Goal: Information Seeking & Learning: Learn about a topic

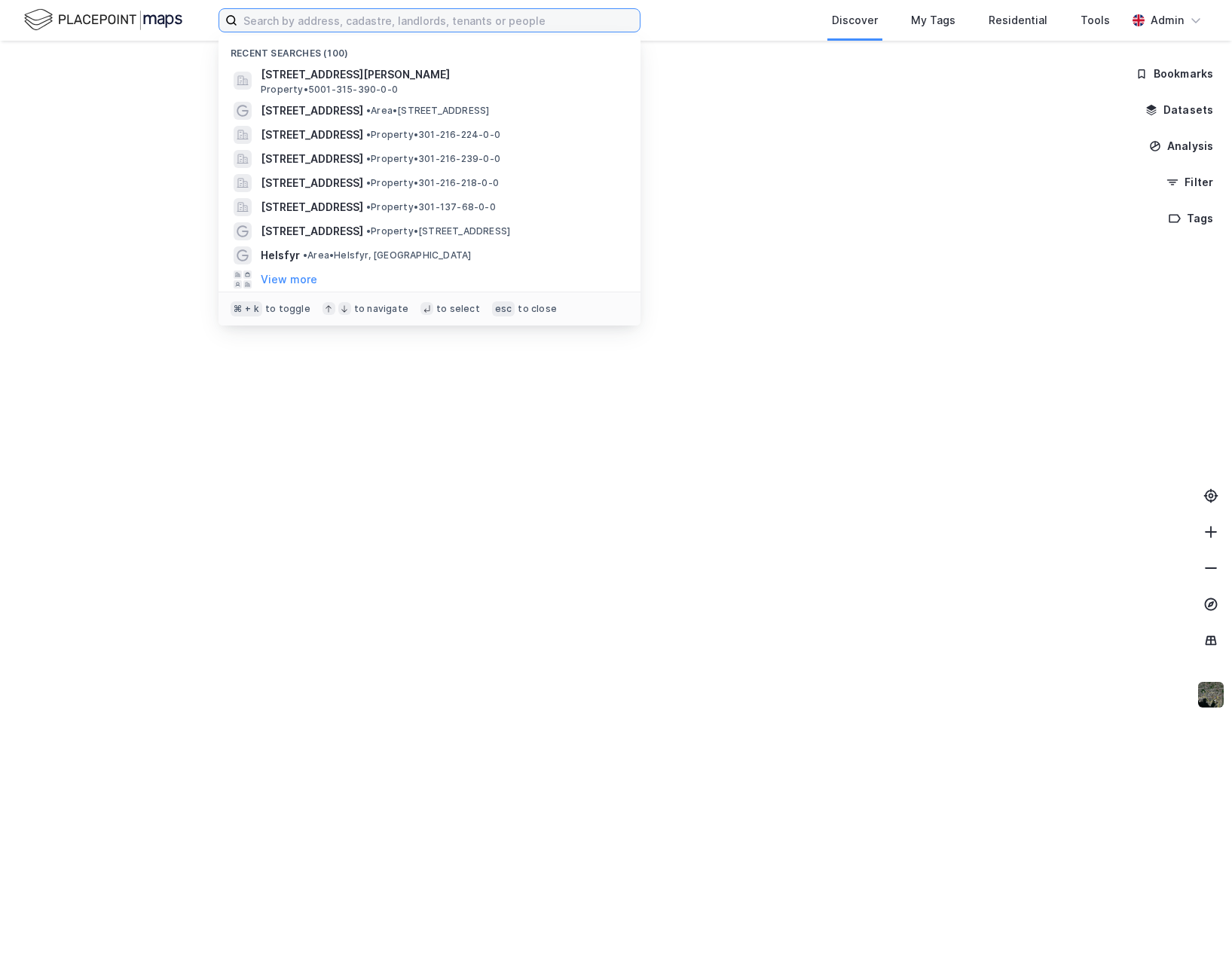
click at [449, 26] on input at bounding box center [439, 20] width 403 height 23
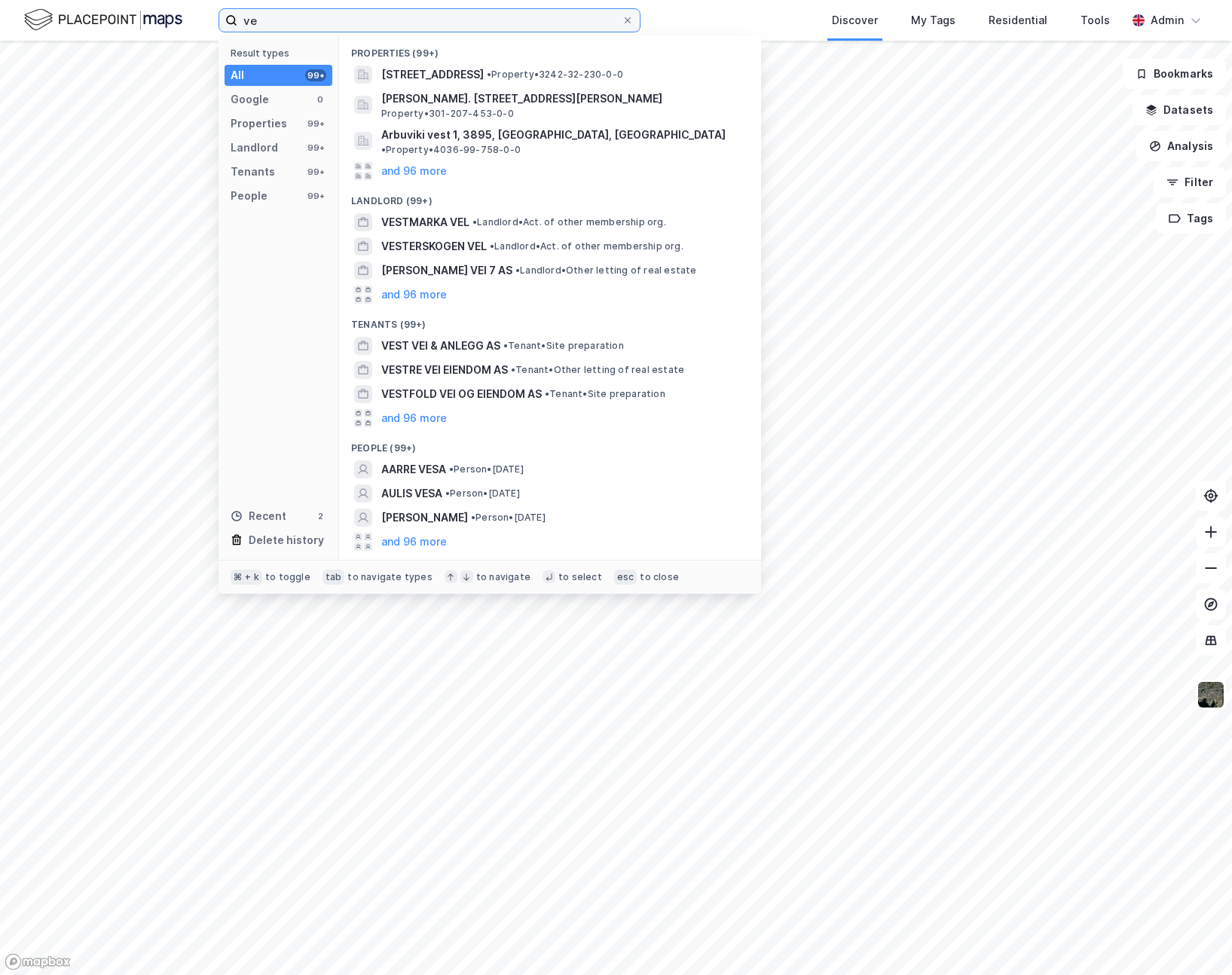
type input "v"
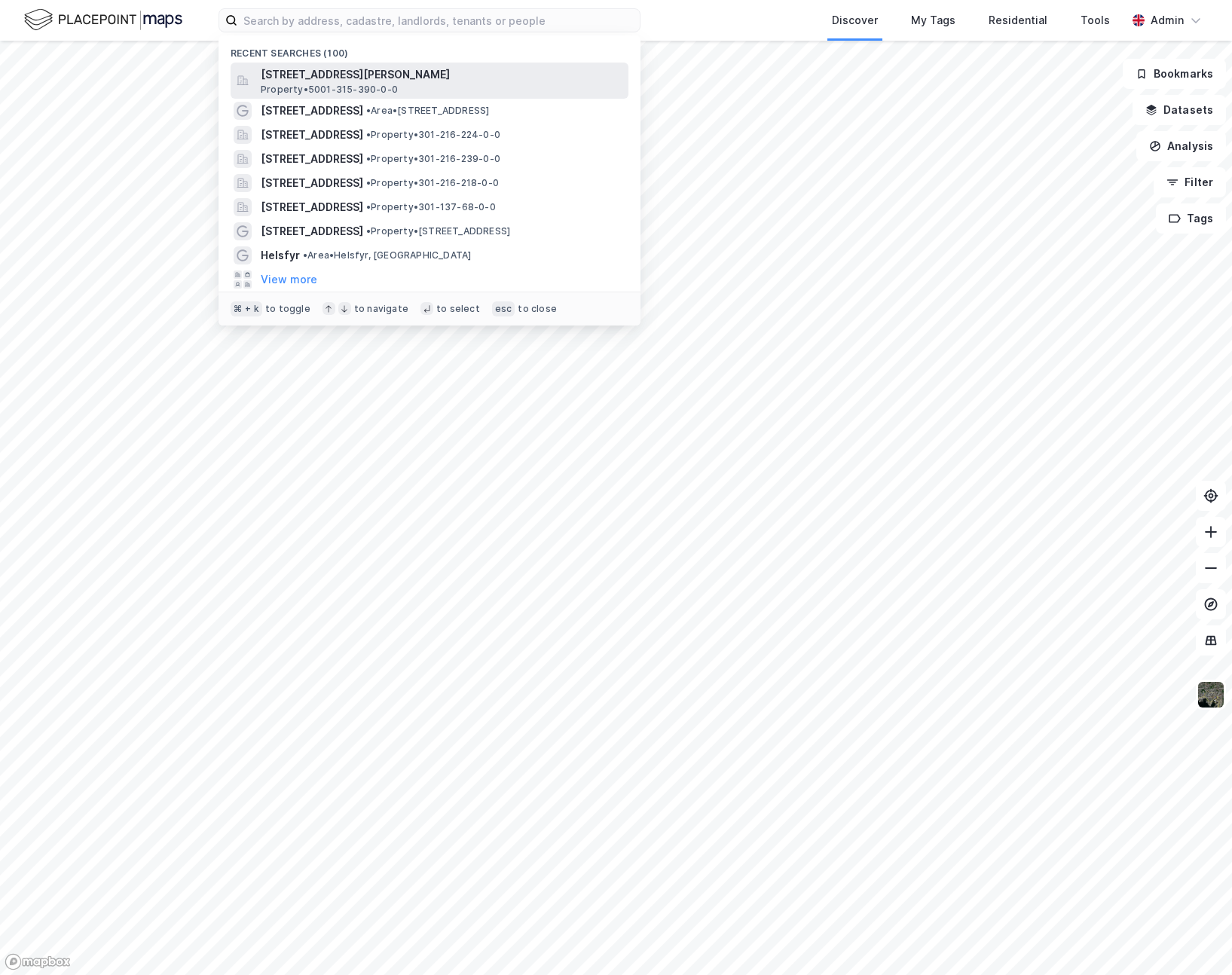
click at [394, 71] on span "[STREET_ADDRESS][PERSON_NAME]" at bounding box center [441, 74] width 362 height 18
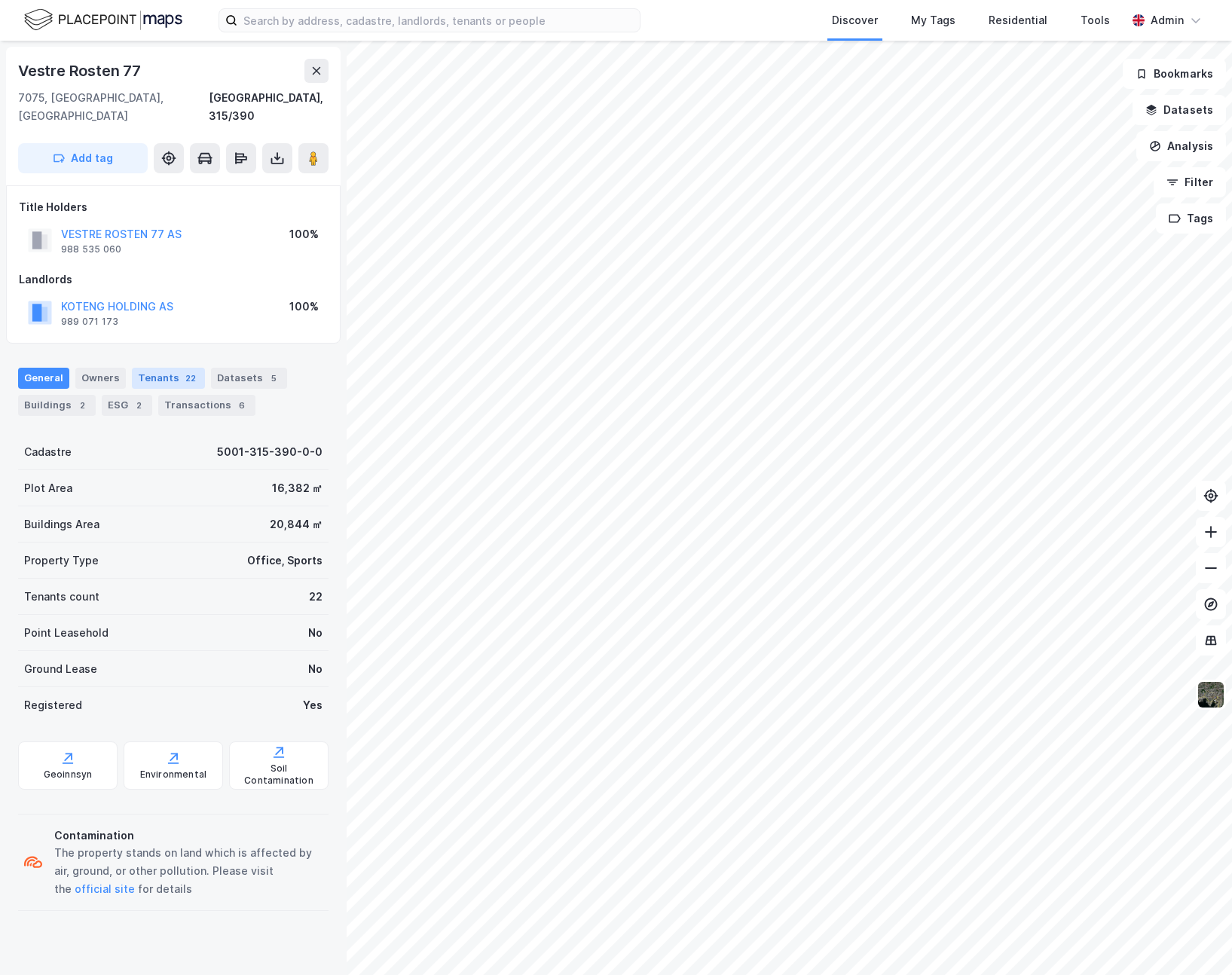
click at [163, 367] on div "Tenants 22" at bounding box center [168, 378] width 73 height 21
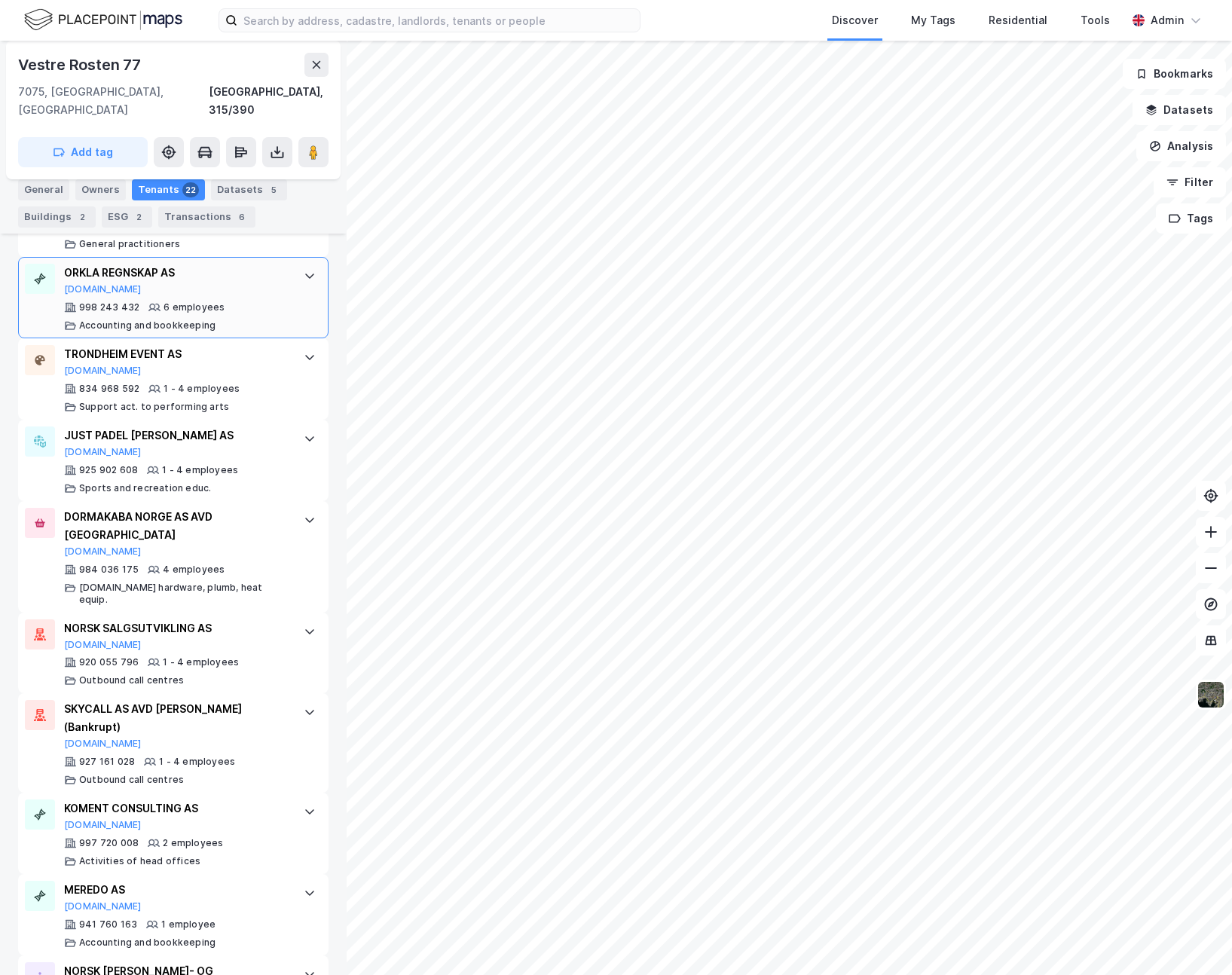
scroll to position [1618, 0]
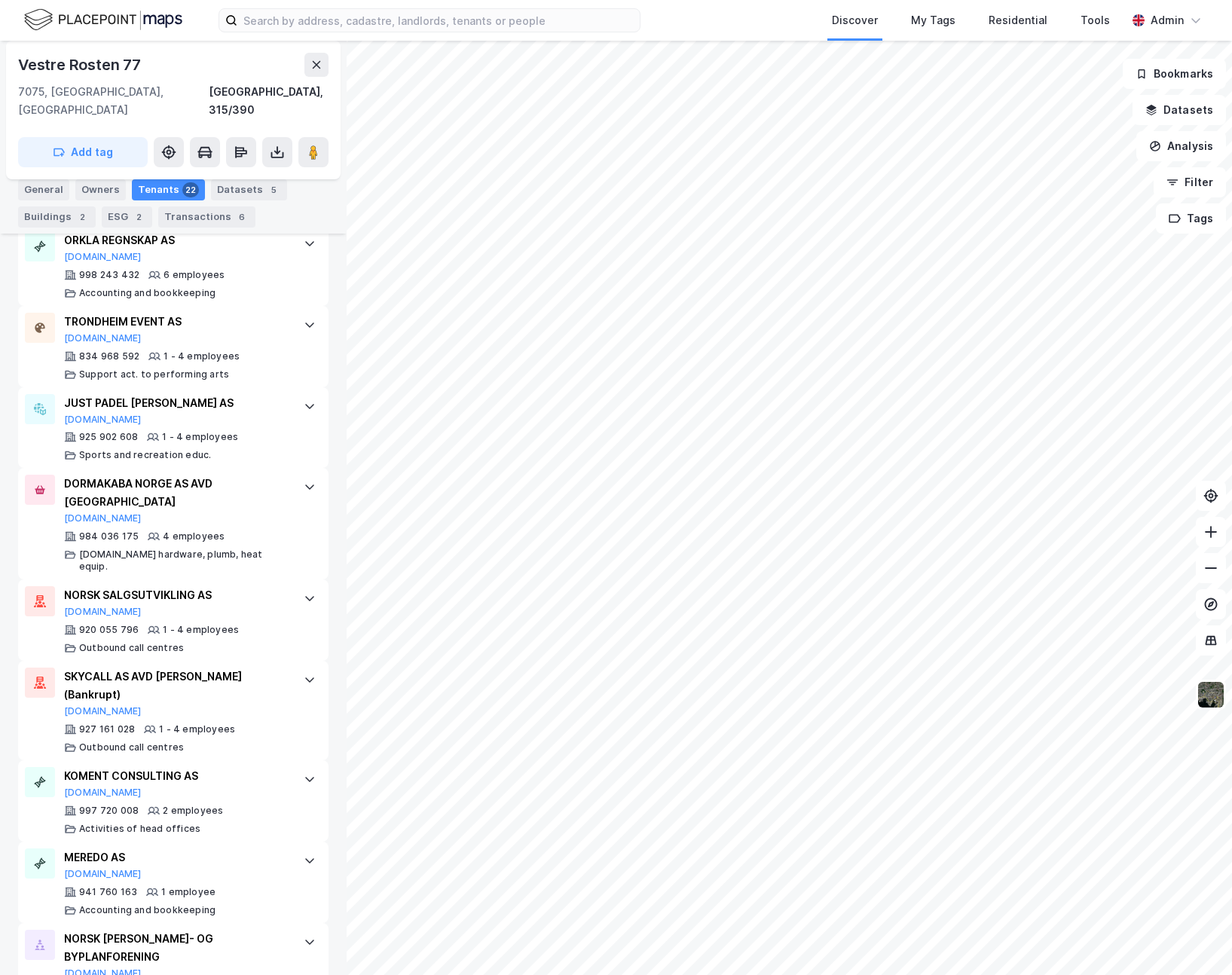
click at [135, 21] on img at bounding box center [103, 20] width 158 height 27
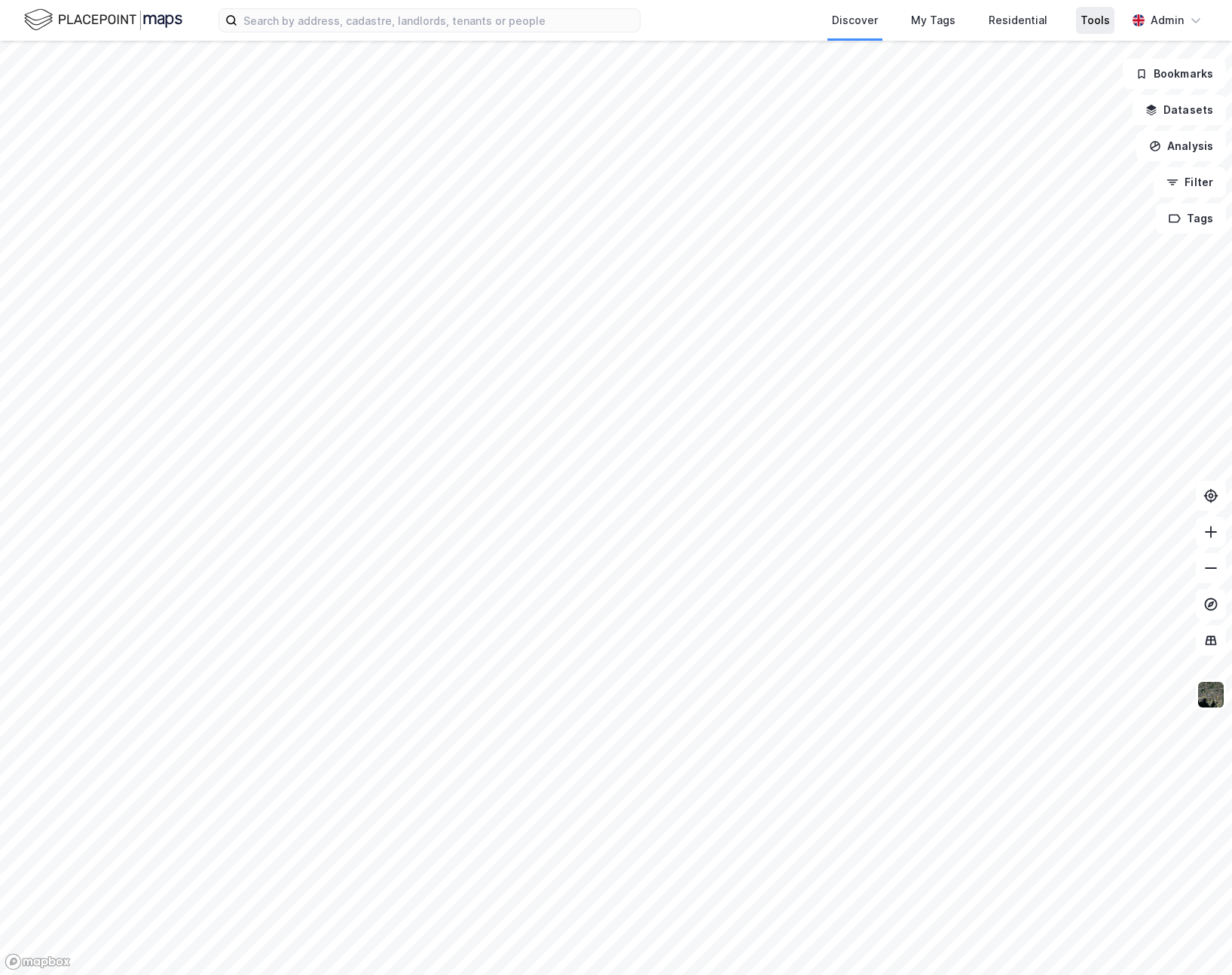
click at [1098, 23] on div "Tools" at bounding box center [1095, 20] width 30 height 18
